Goal: Information Seeking & Learning: Find specific fact

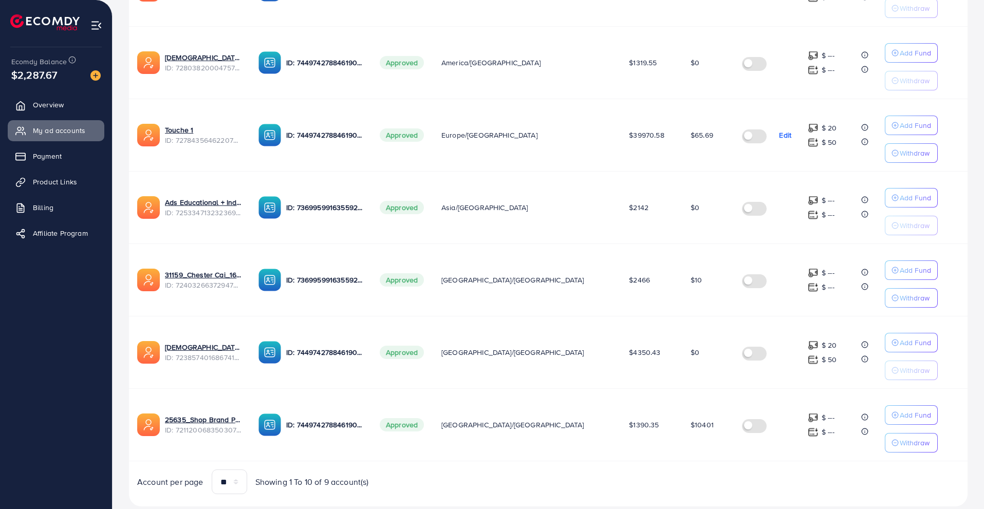
scroll to position [445, 0]
drag, startPoint x: 261, startPoint y: 291, endPoint x: 177, endPoint y: 287, distance: 83.4
click at [177, 287] on td "31159_Chester Cai_1685769912583 ID: 7240326637294780417" at bounding box center [189, 280] width 121 height 72
copy span "7240326637294780417"
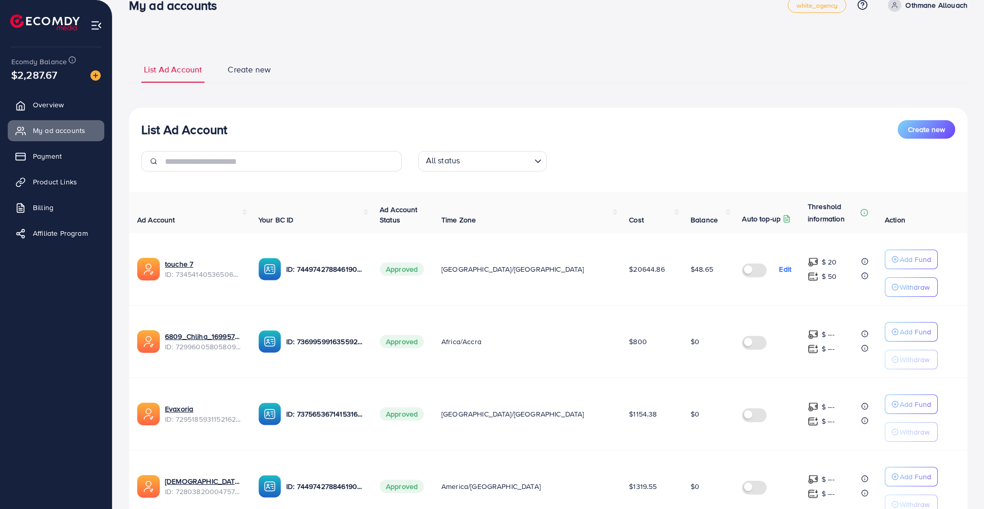
scroll to position [12, 0]
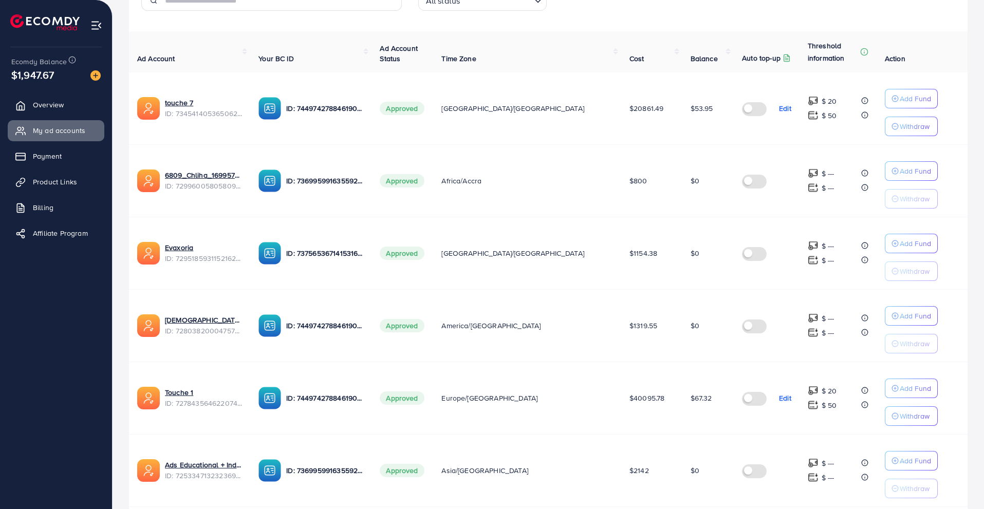
scroll to position [175, 0]
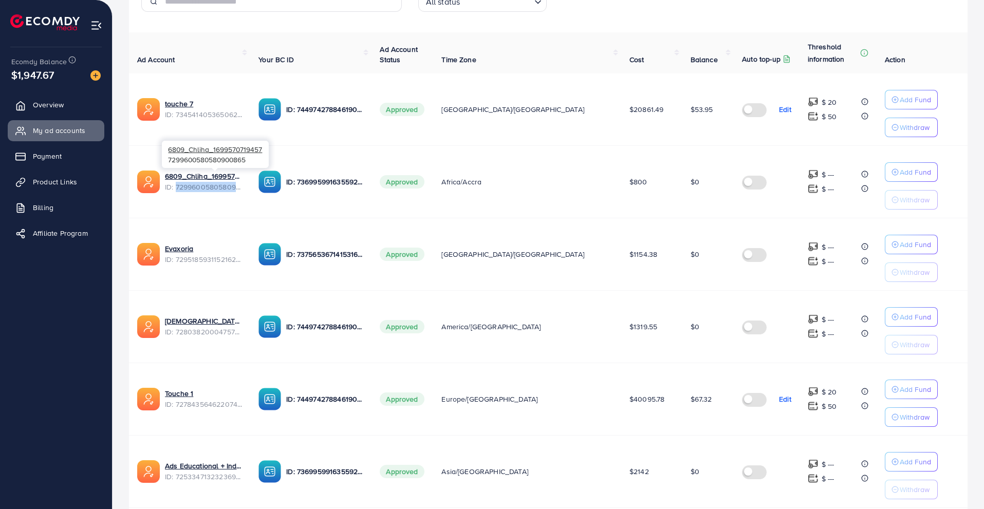
drag, startPoint x: 262, startPoint y: 185, endPoint x: 175, endPoint y: 188, distance: 86.9
click at [175, 188] on span "ID: 7299600580580900865" at bounding box center [203, 187] width 77 height 10
copy span "7299600580580900865"
